Goal: Task Accomplishment & Management: Complete application form

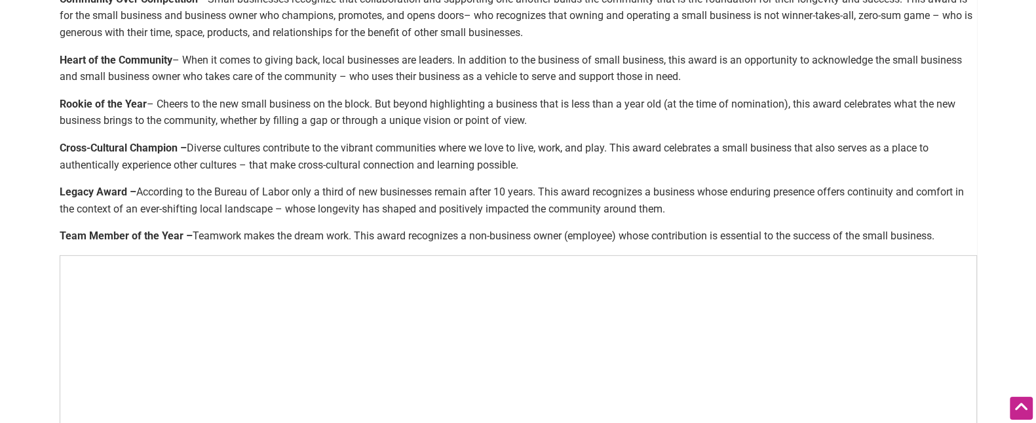
scroll to position [581, 0]
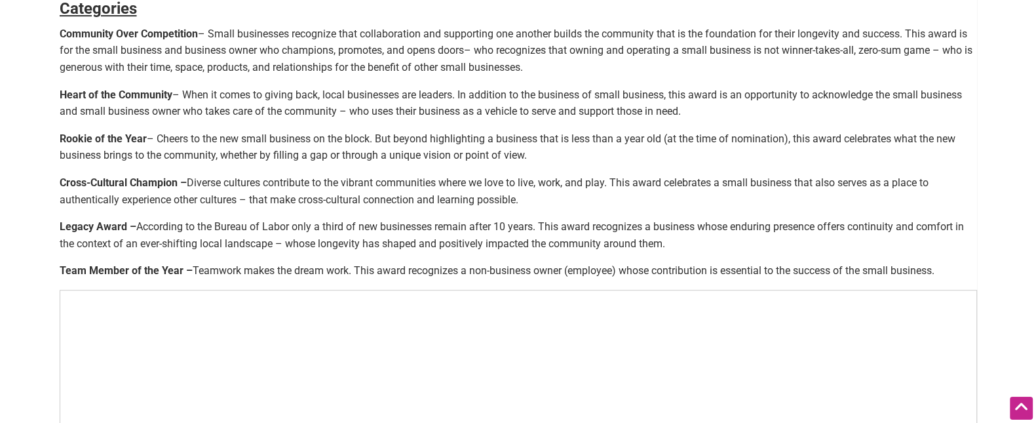
click at [146, 266] on strong "Team Member of the Year – Teamwork makes the dream work. This award recognizes …" at bounding box center [497, 270] width 875 height 12
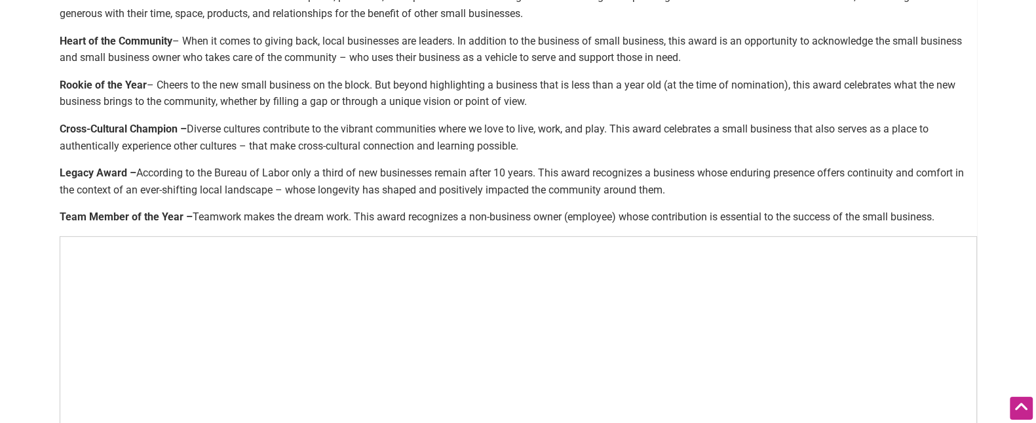
scroll to position [634, 0]
click at [541, 217] on span "Teamwork makes the dream work. This award recognizes a non-business owner (empl…" at bounding box center [564, 218] width 742 height 12
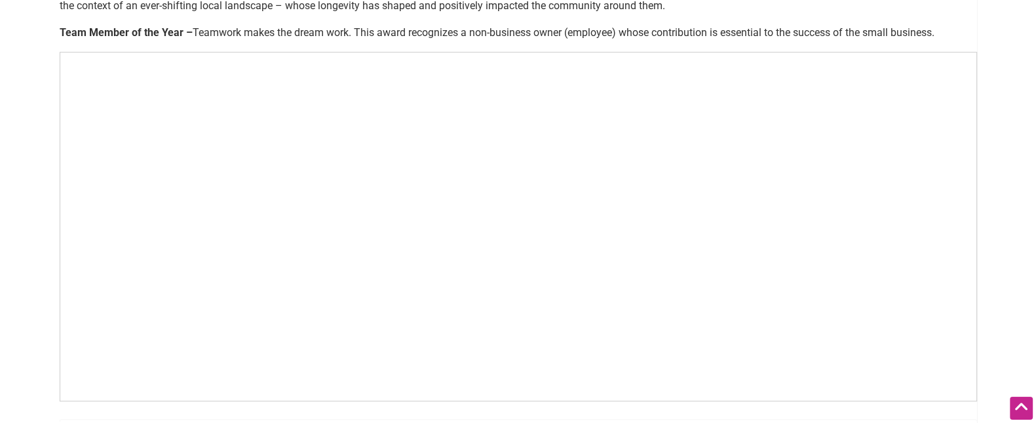
scroll to position [844, 0]
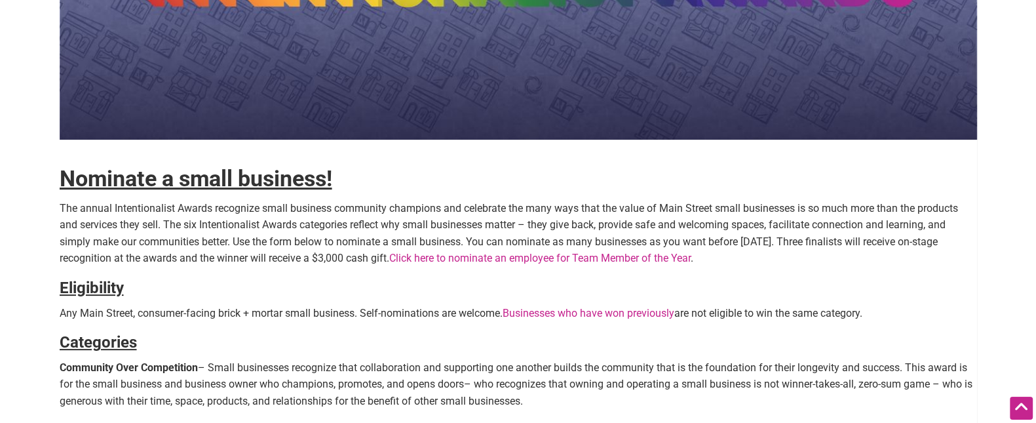
scroll to position [262, 0]
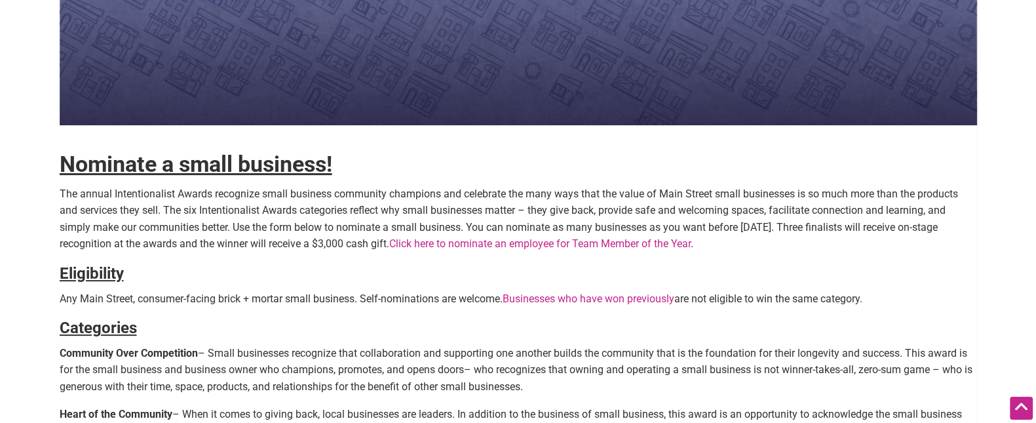
click at [484, 243] on link "Click here to nominate an employee for Team Member of the Year" at bounding box center [540, 243] width 302 height 12
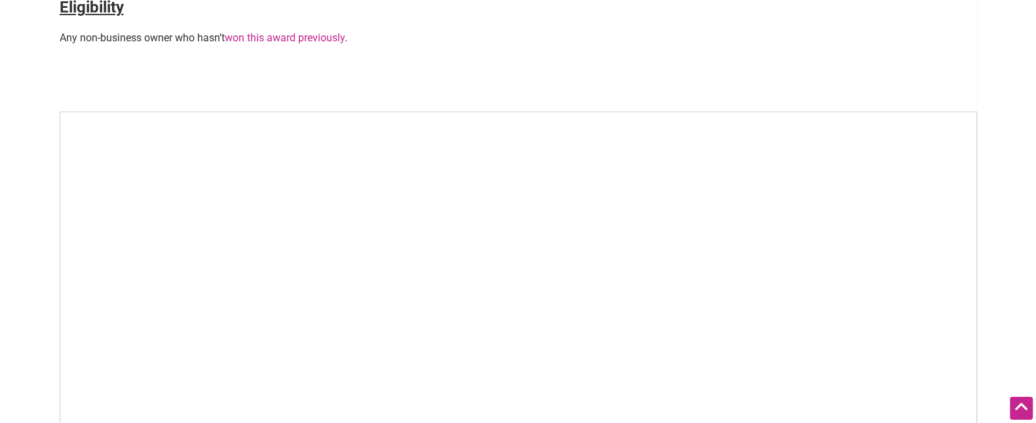
scroll to position [524, 0]
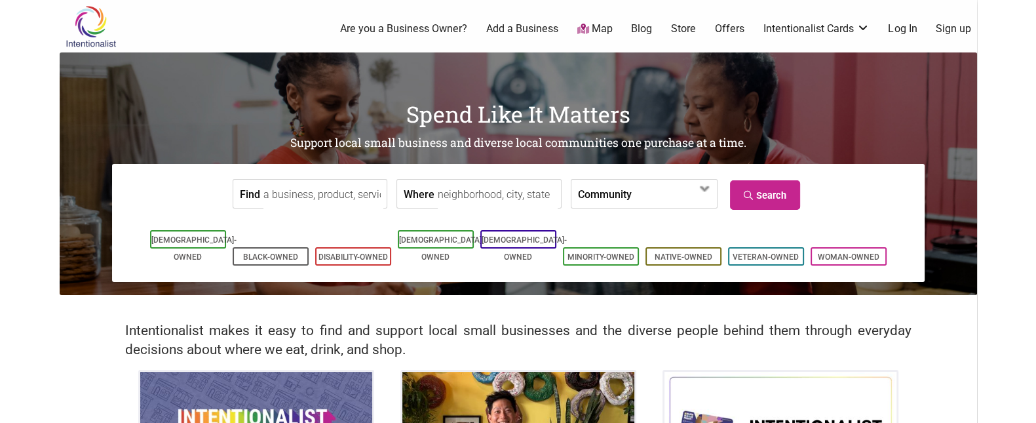
click at [100, 27] on img at bounding box center [91, 26] width 62 height 43
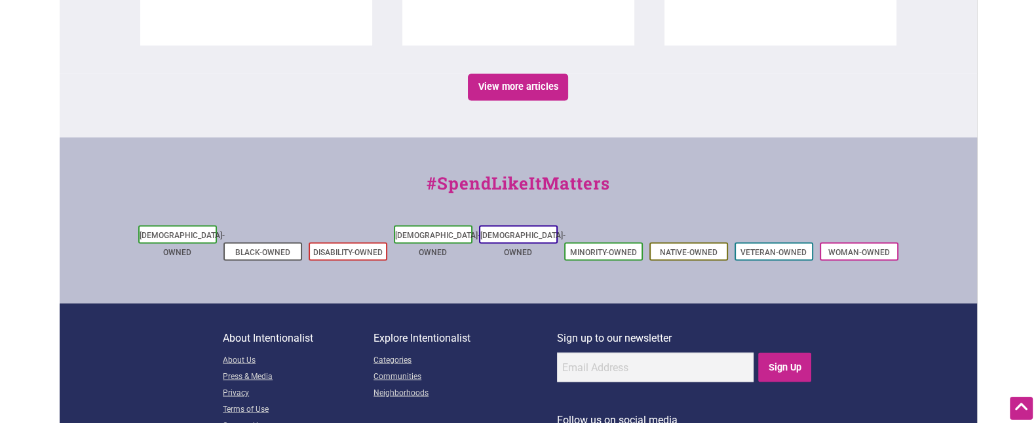
scroll to position [2503, 0]
click at [236, 417] on link "Contact Us" at bounding box center [298, 425] width 151 height 16
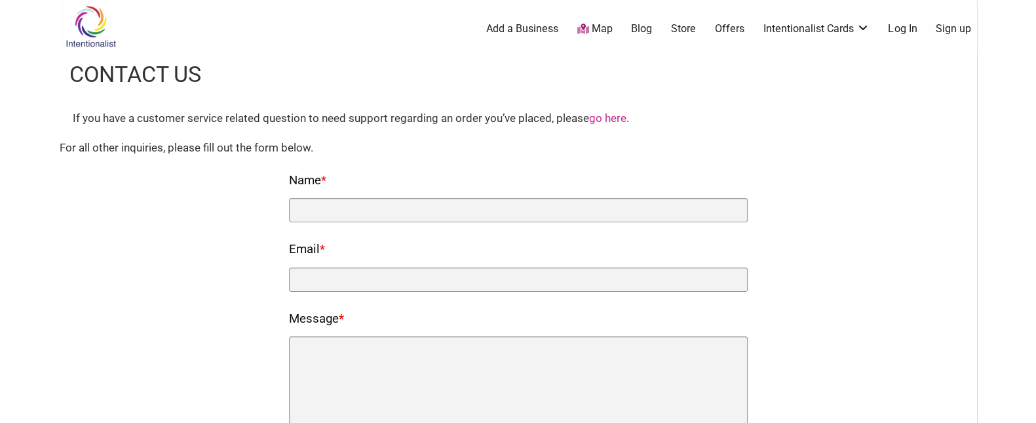
click at [543, 33] on link "Add a Business" at bounding box center [522, 29] width 72 height 14
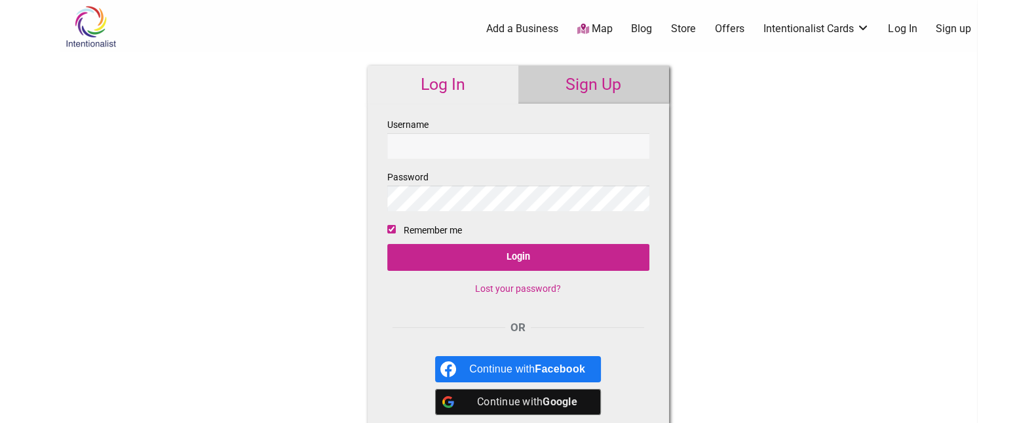
click at [88, 22] on img at bounding box center [91, 26] width 62 height 43
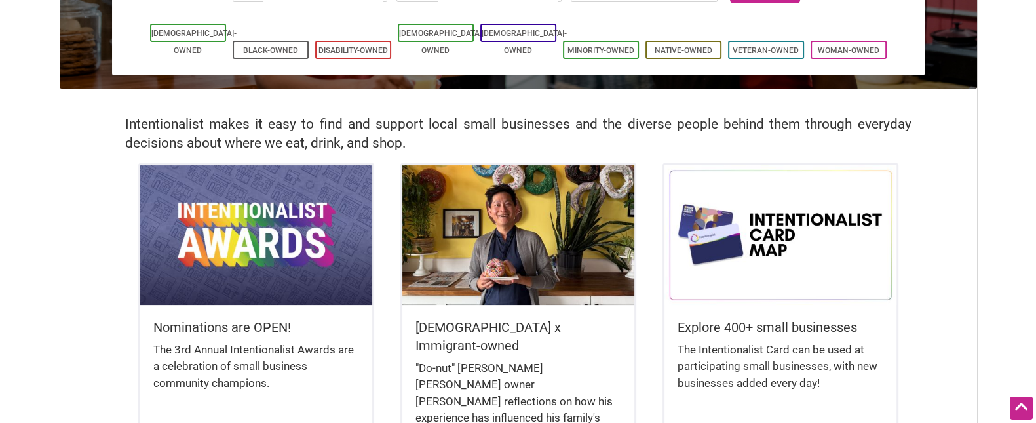
scroll to position [262, 0]
